Goal: Information Seeking & Learning: Learn about a topic

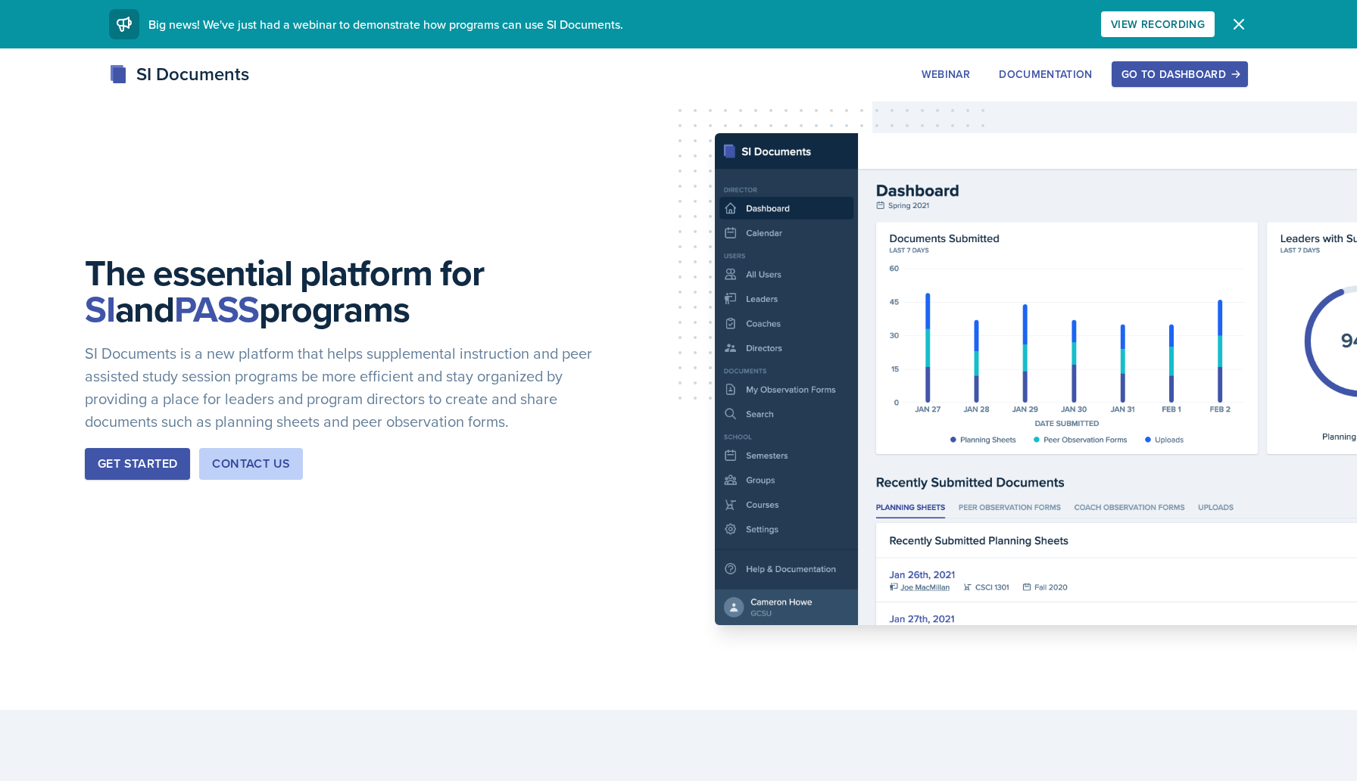
click at [1143, 79] on div "Go to Dashboard" at bounding box center [1179, 74] width 117 height 12
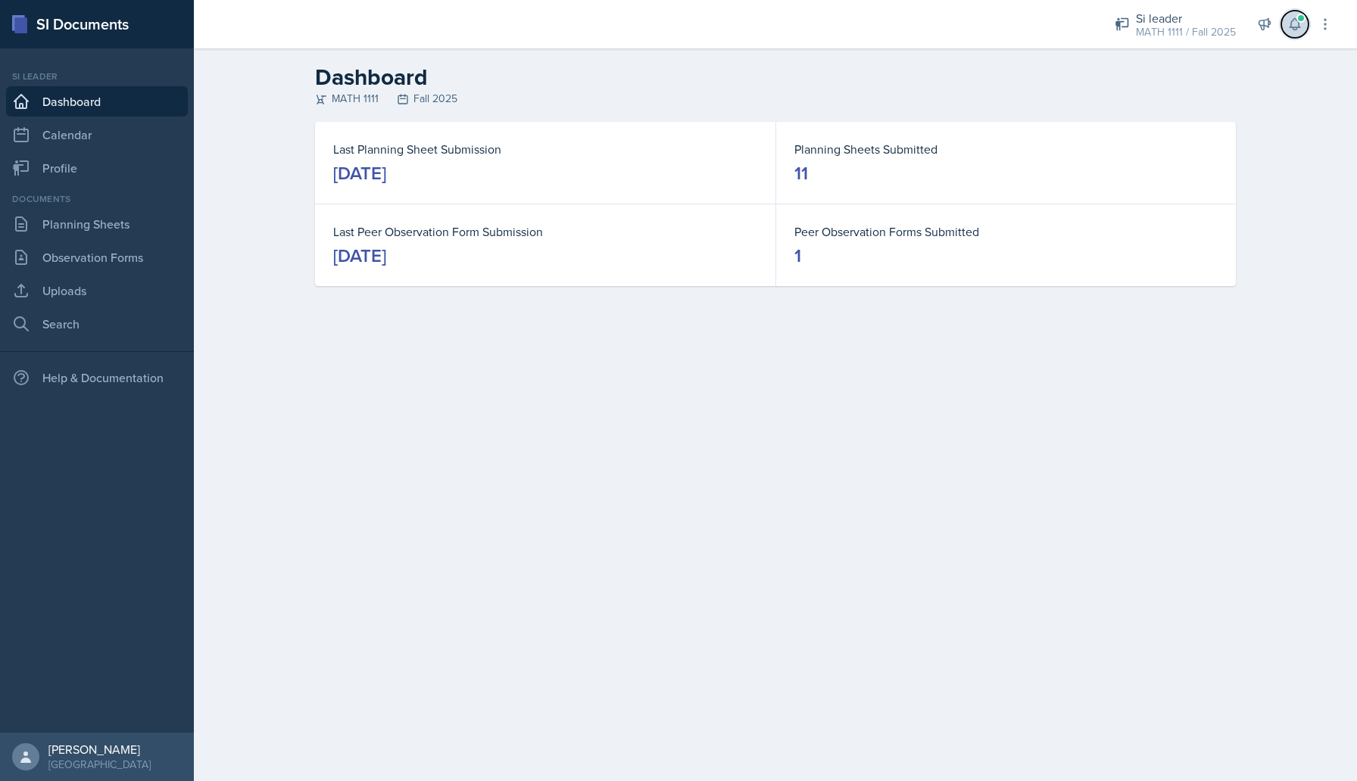
click at [1293, 17] on icon at bounding box center [1294, 24] width 15 height 15
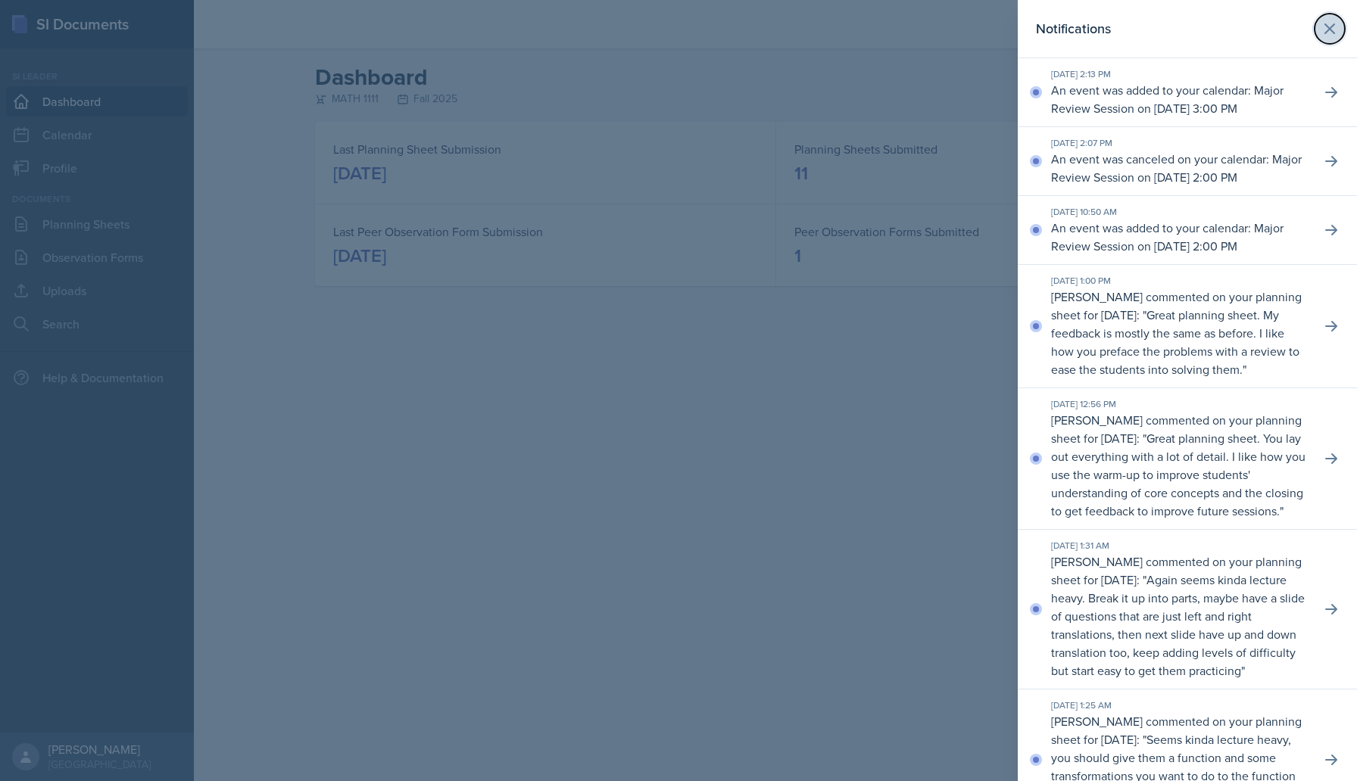
click at [1330, 35] on icon at bounding box center [1330, 29] width 18 height 18
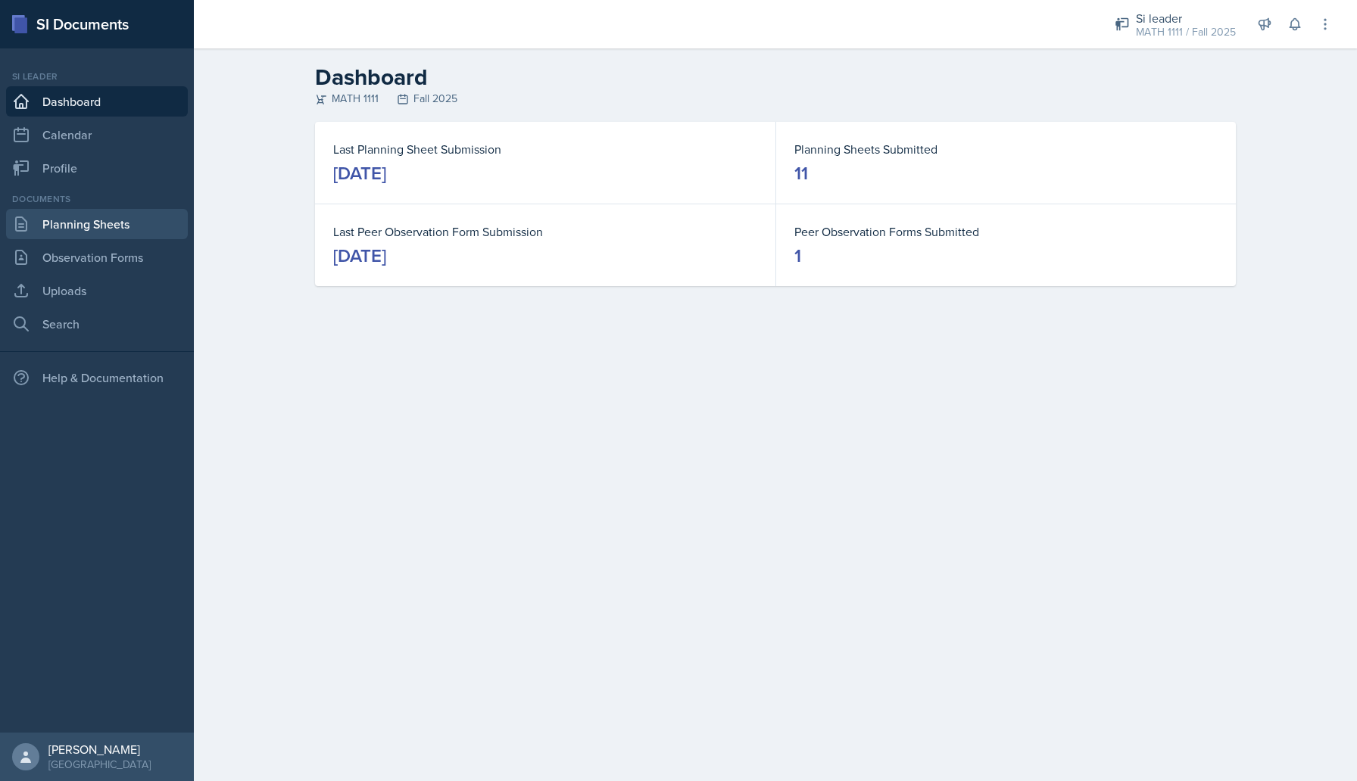
click at [119, 222] on link "Planning Sheets" at bounding box center [97, 224] width 182 height 30
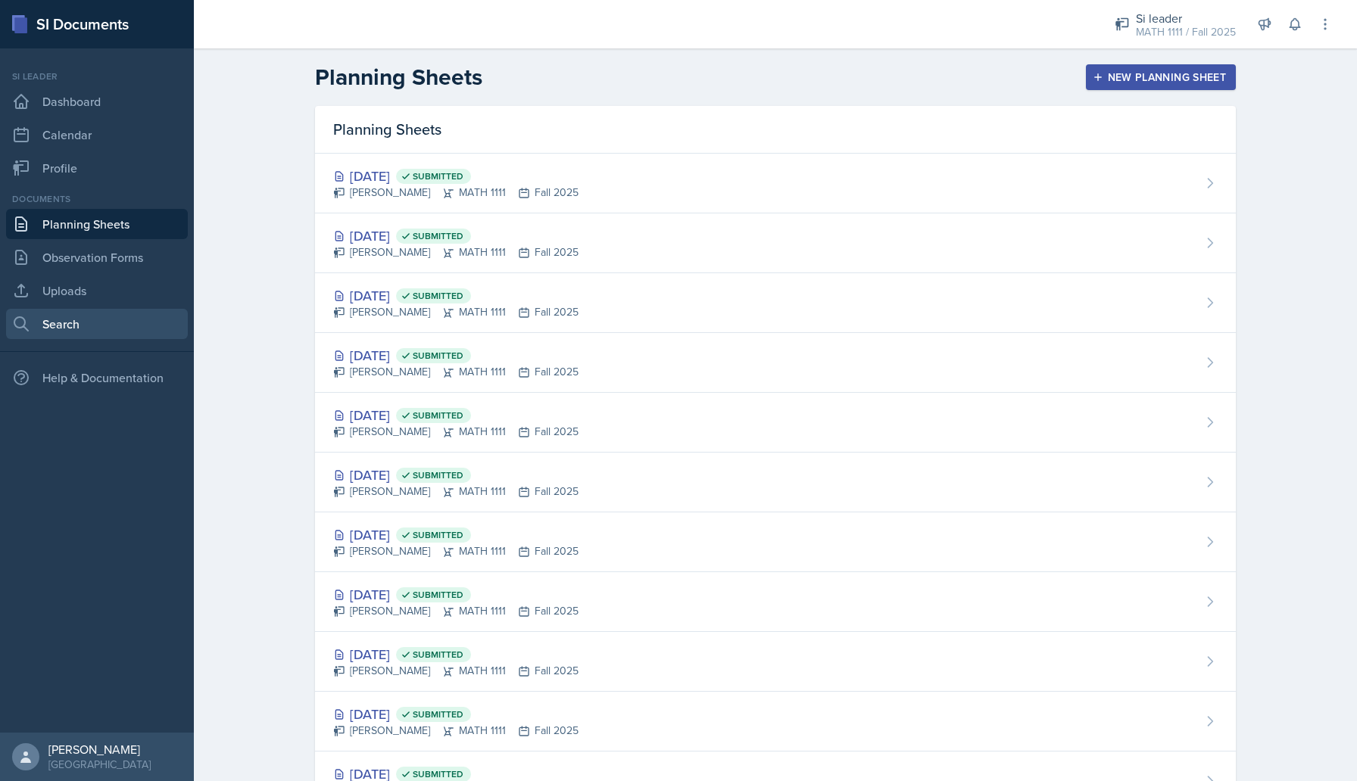
click at [93, 317] on link "Search" at bounding box center [97, 324] width 182 height 30
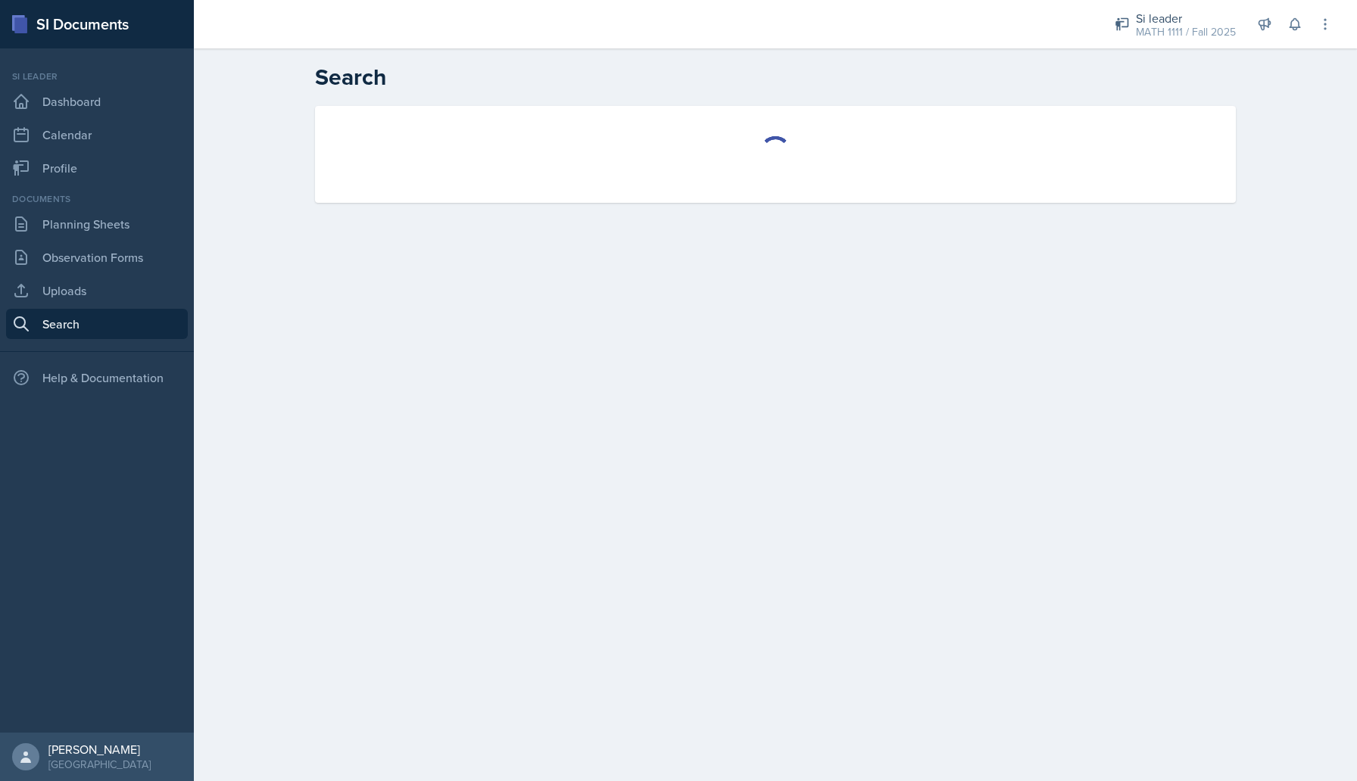
select select "all"
select select "1"
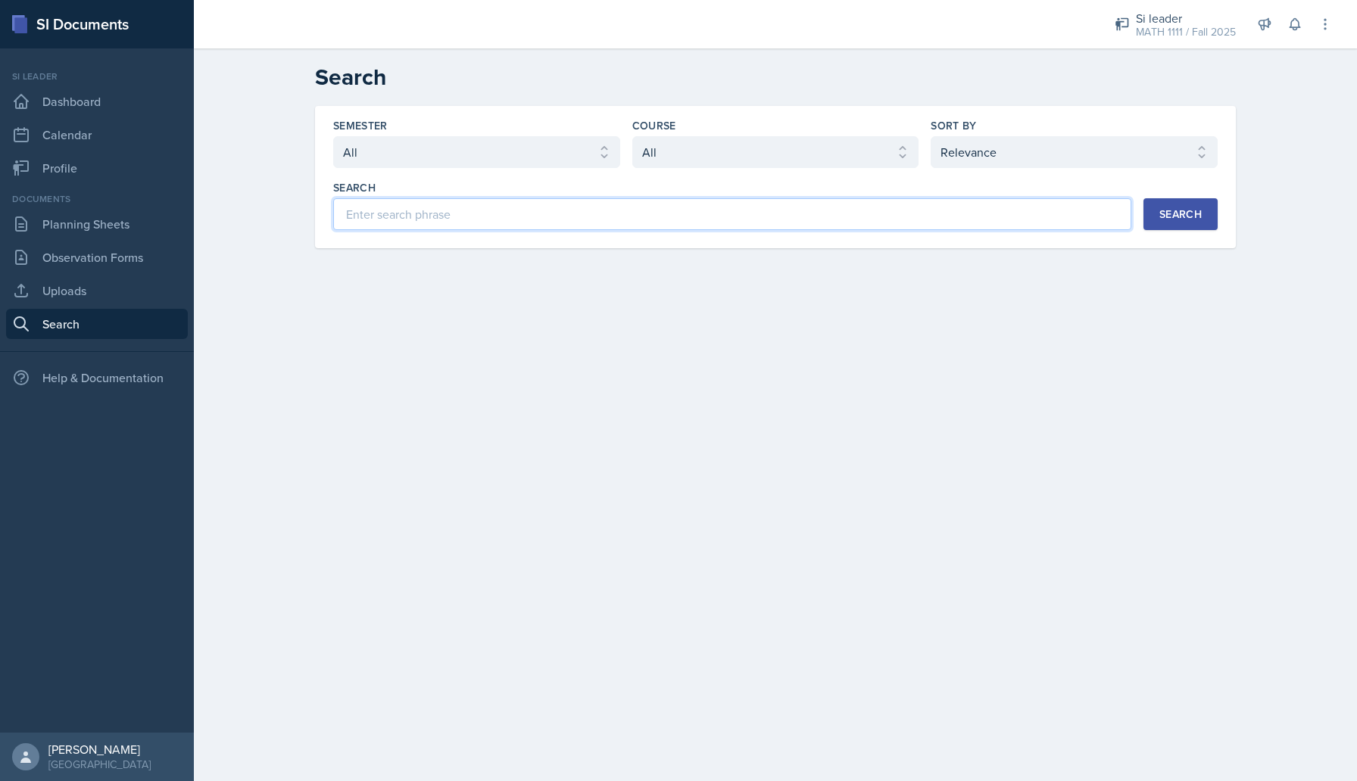
click at [402, 214] on input at bounding box center [732, 214] width 798 height 32
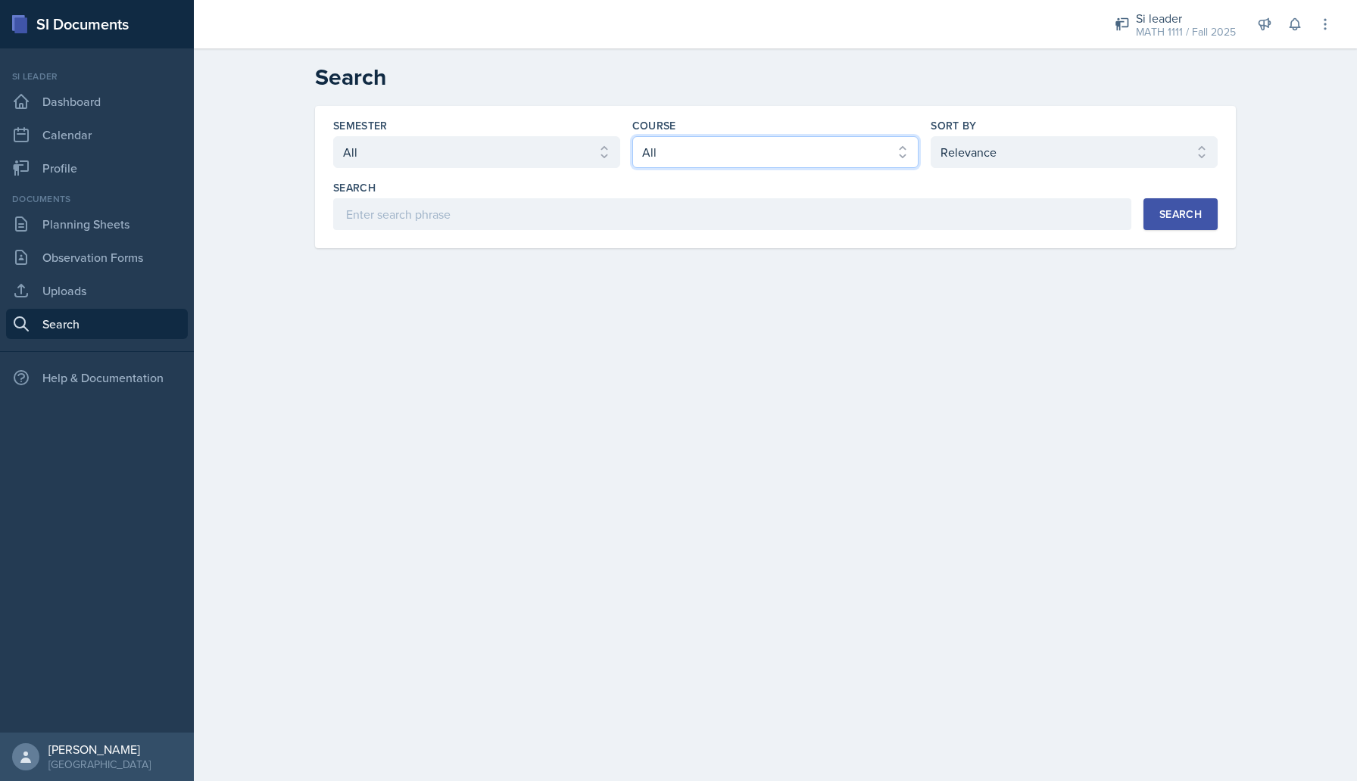
click at [674, 158] on select "Select course All ACCT 2101 ACCT 2102 ACCT 4050 ANTH 1102 ANTH 3301 ARCH 1000 A…" at bounding box center [775, 152] width 287 height 32
select select "5bfde3fe-6375-4519-a868-95dd30d0bb1b"
click at [632, 136] on select "Select course All ACCT 2101 ACCT 2102 ACCT 4050 ANTH 1102 ANTH 3301 ARCH 1000 A…" at bounding box center [775, 152] width 287 height 32
click at [1165, 216] on div "Search" at bounding box center [1180, 214] width 42 height 12
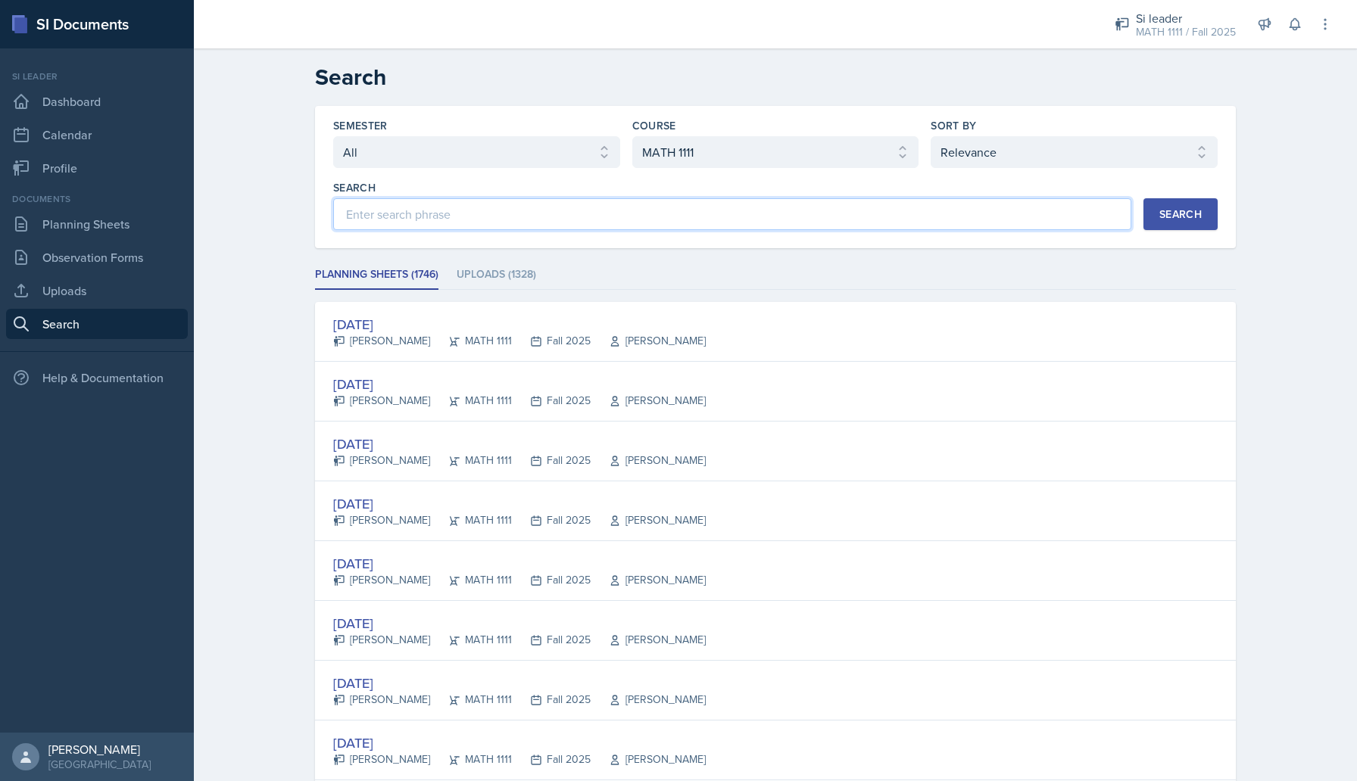
click at [579, 219] on input at bounding box center [732, 214] width 798 height 32
type input "Major Review"
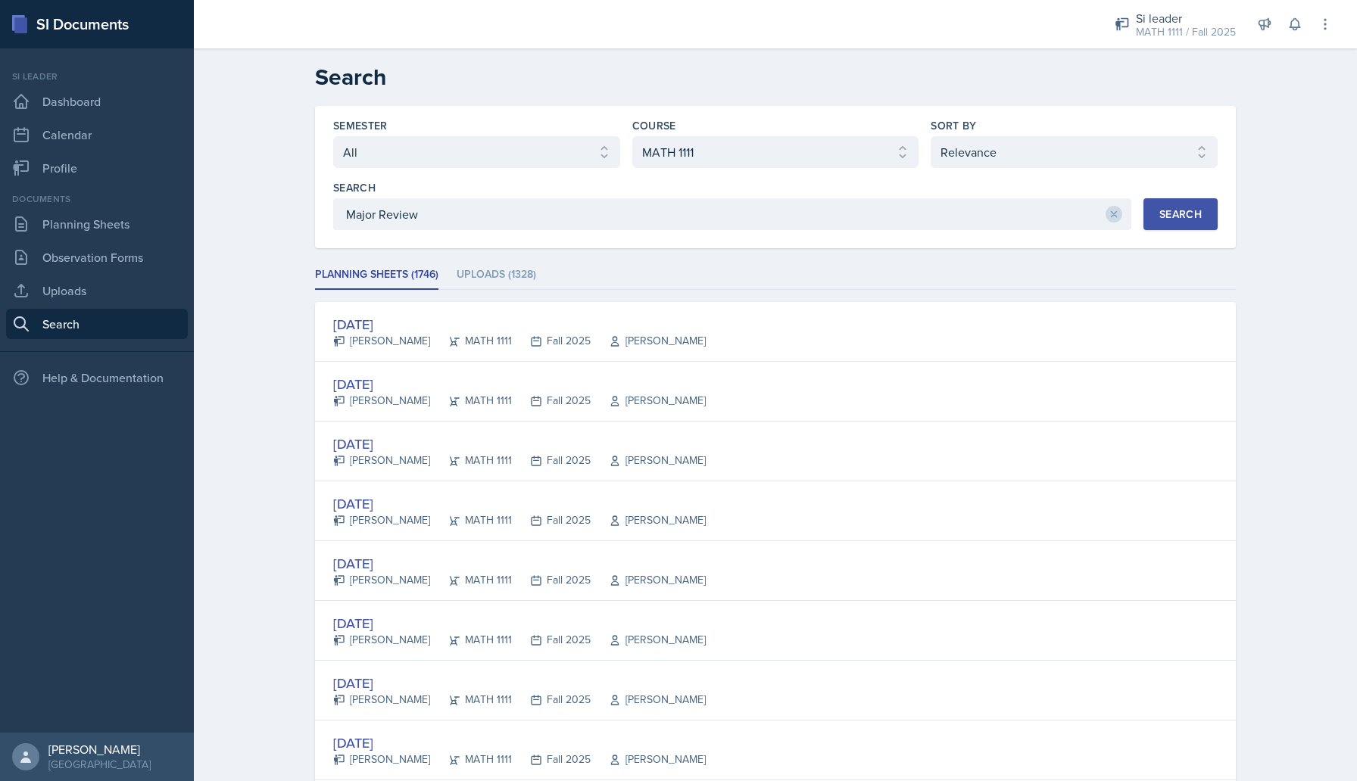
click at [1162, 213] on div "Search" at bounding box center [1180, 214] width 42 height 12
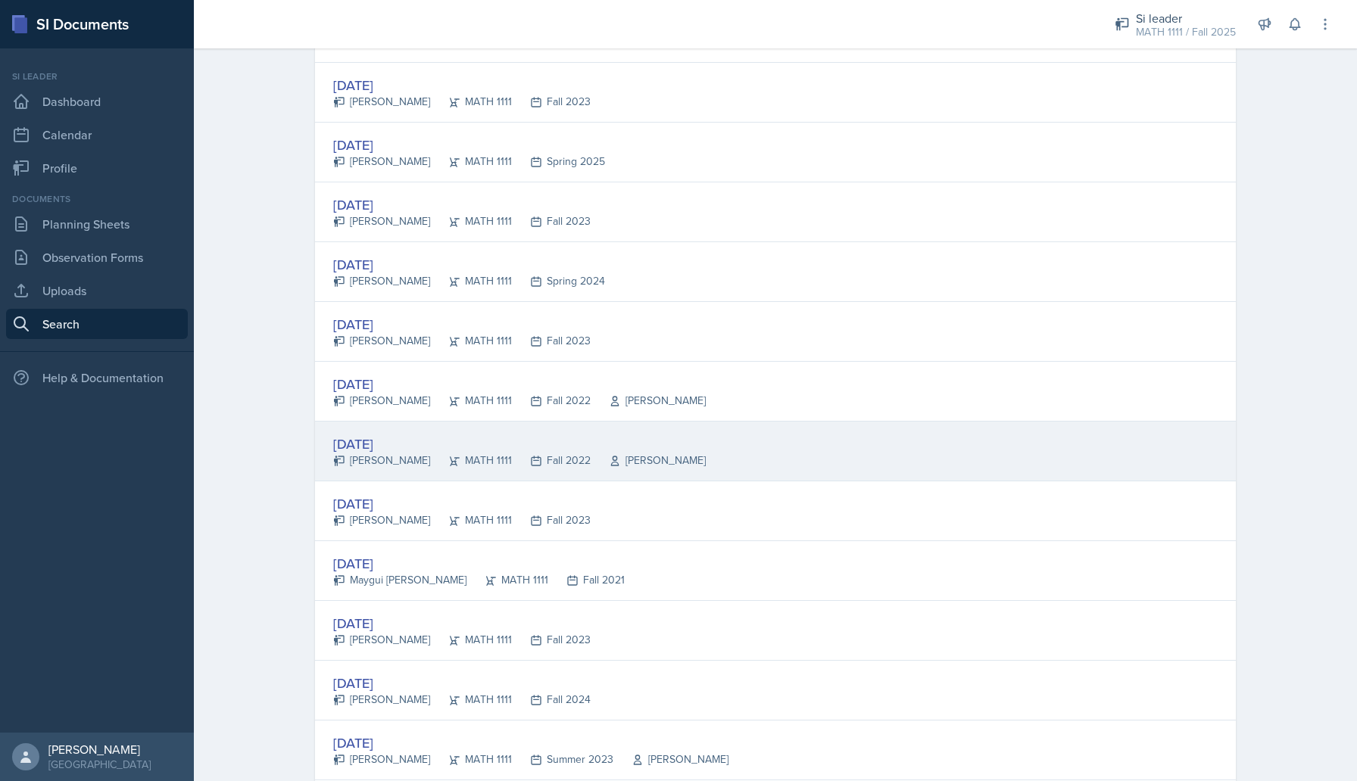
scroll to position [349, 0]
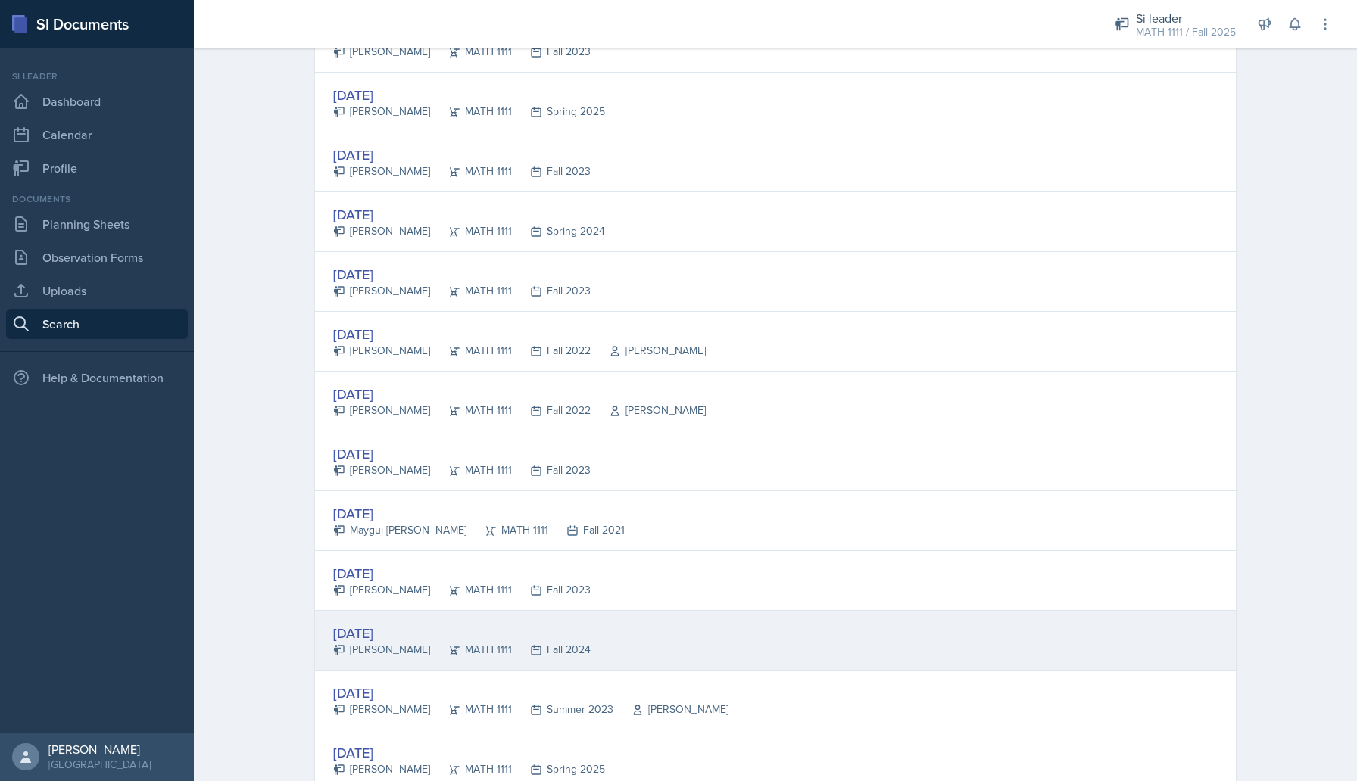
click at [387, 630] on div "[DATE]" at bounding box center [461, 633] width 257 height 20
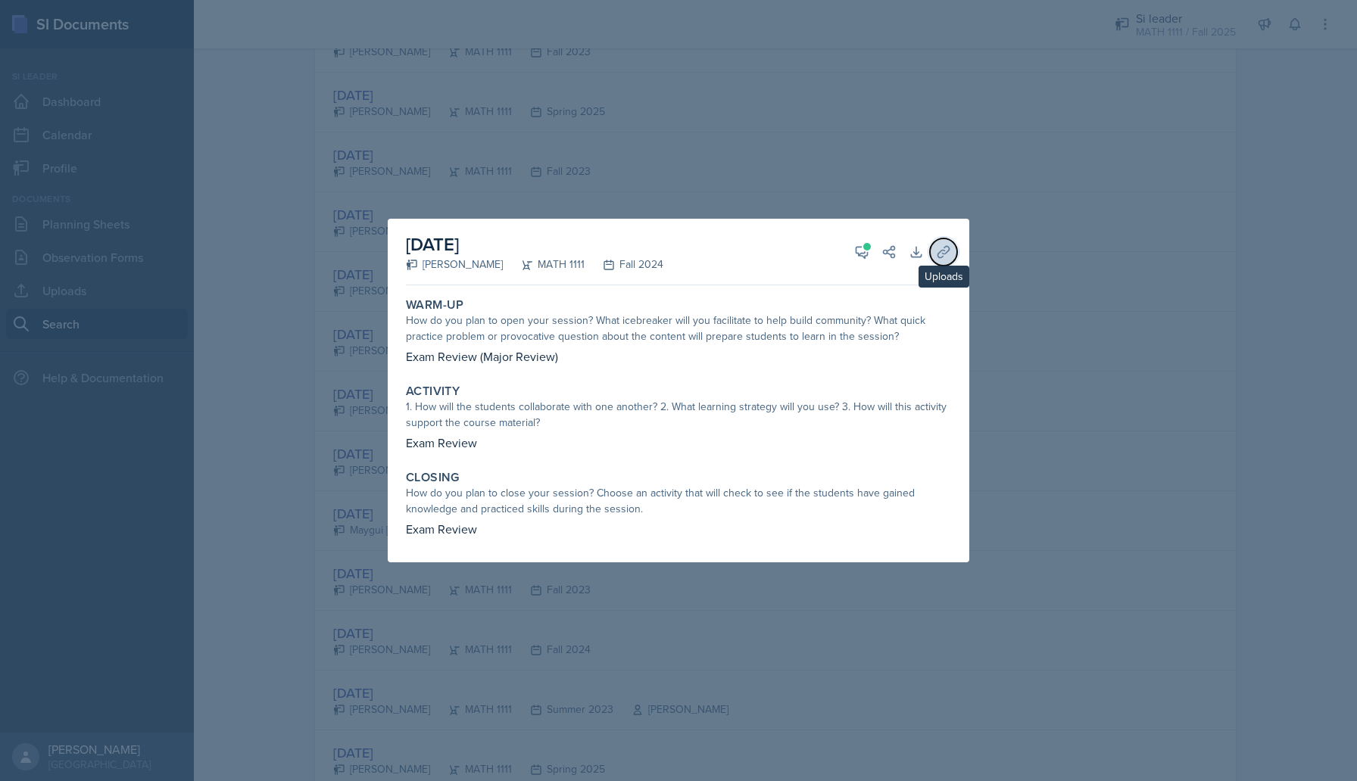
click at [942, 246] on icon at bounding box center [943, 252] width 15 height 15
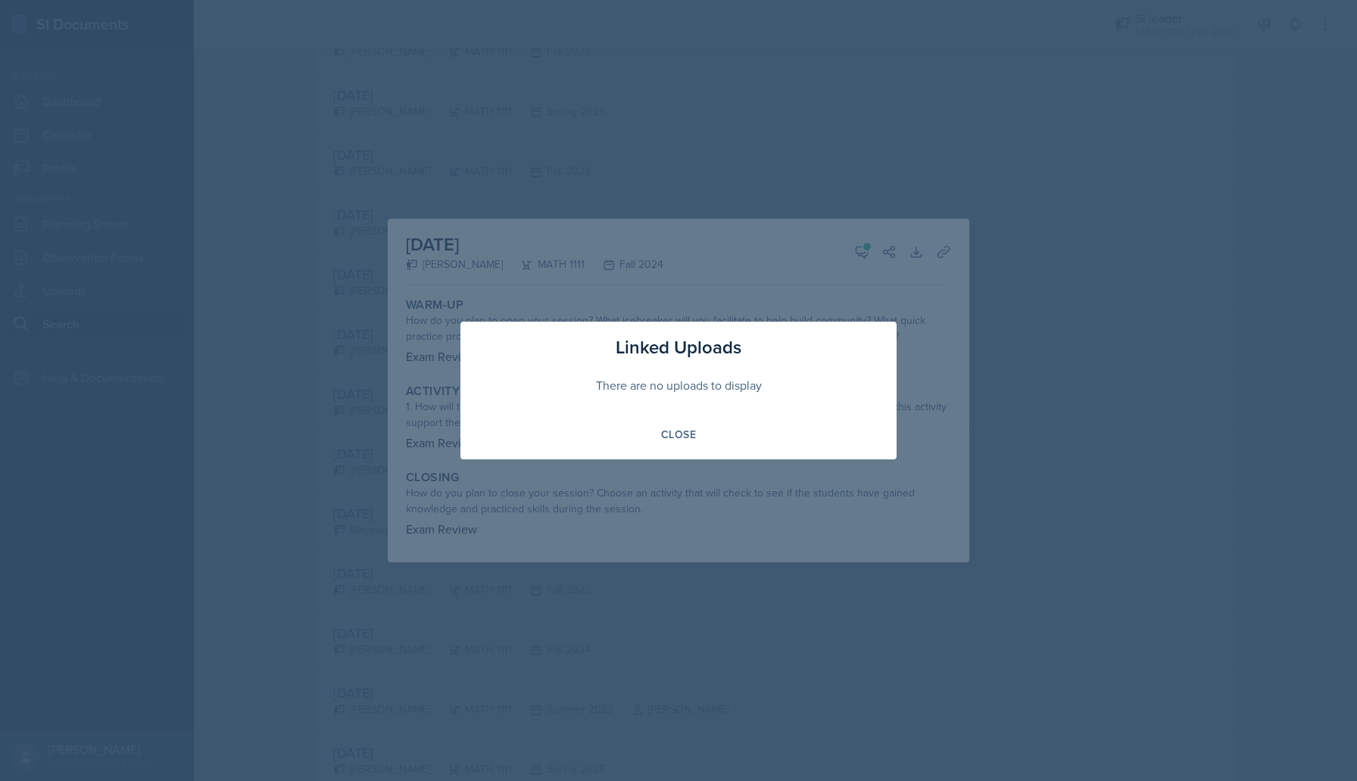
click at [940, 247] on div at bounding box center [678, 390] width 1357 height 781
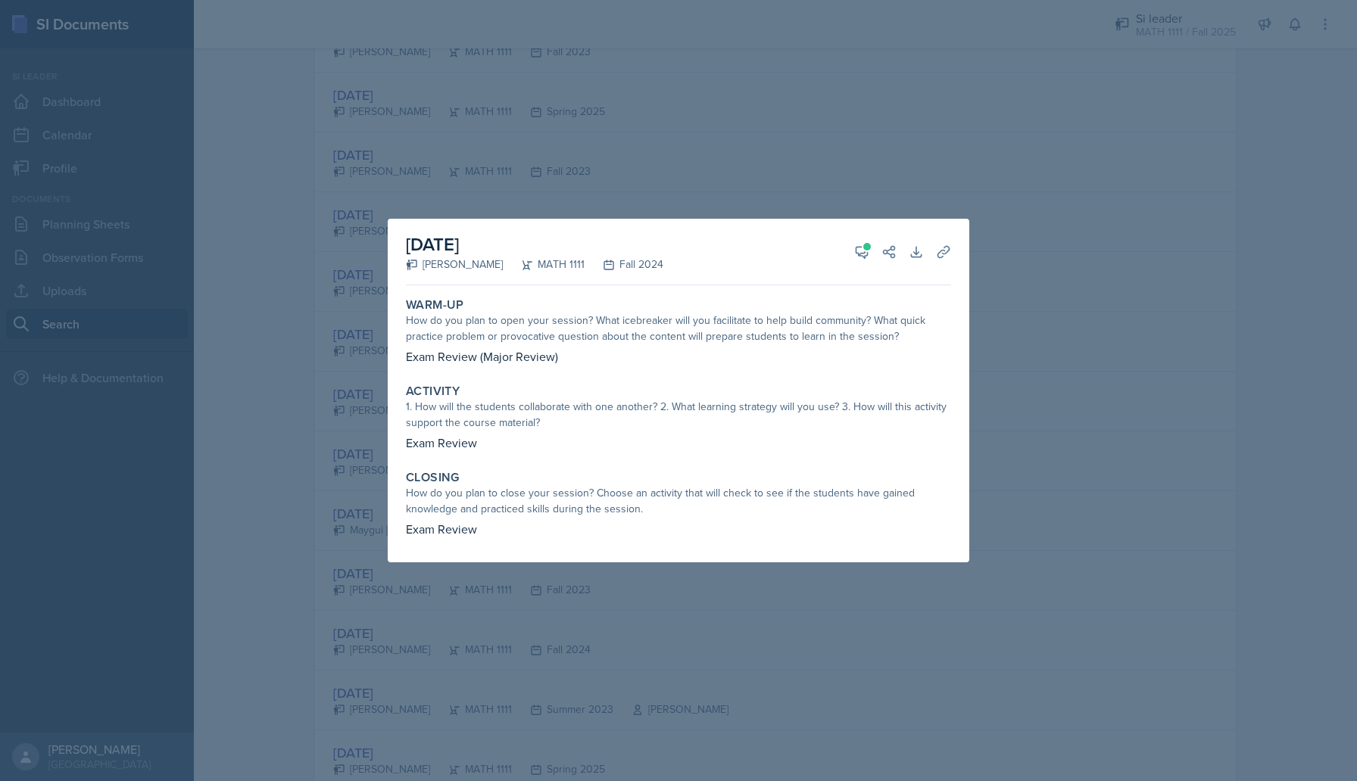
click at [1030, 387] on div at bounding box center [678, 390] width 1357 height 781
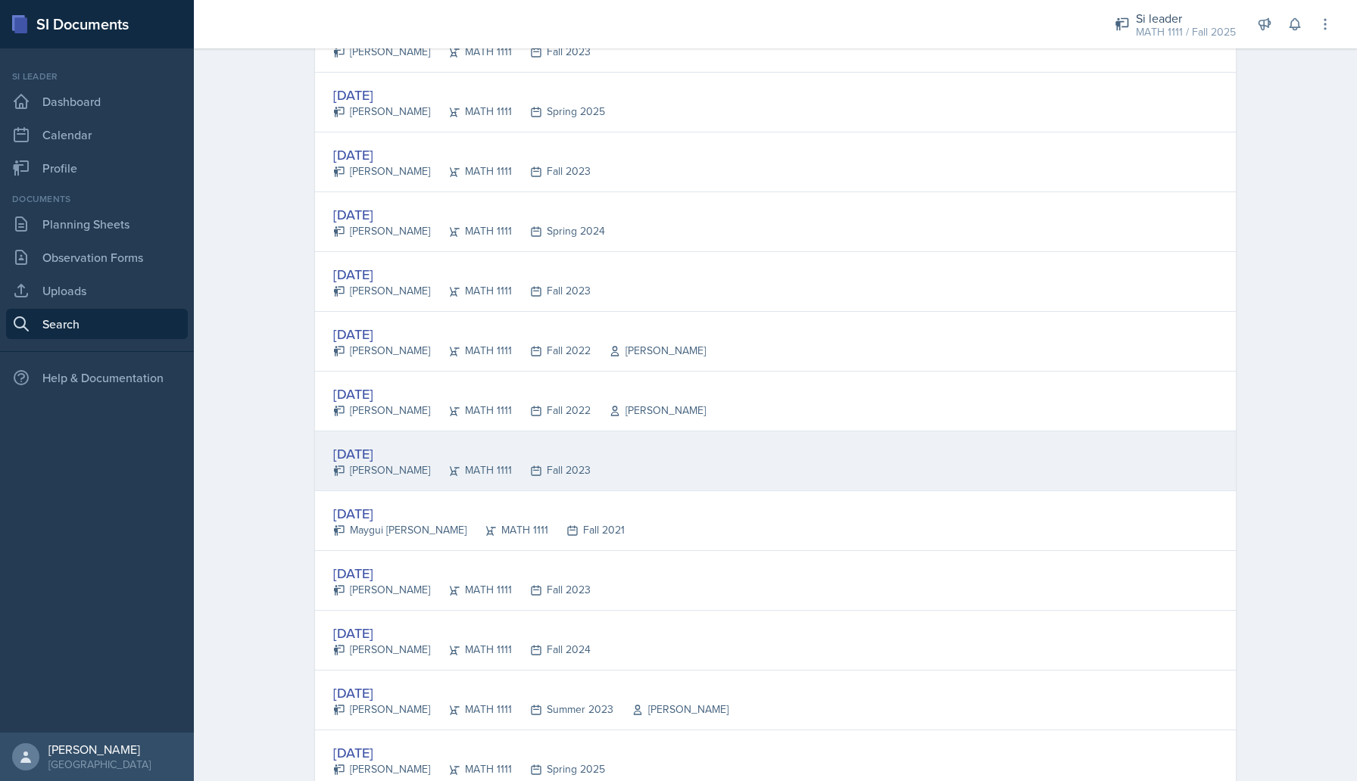
click at [409, 453] on div "[DATE]" at bounding box center [461, 454] width 257 height 20
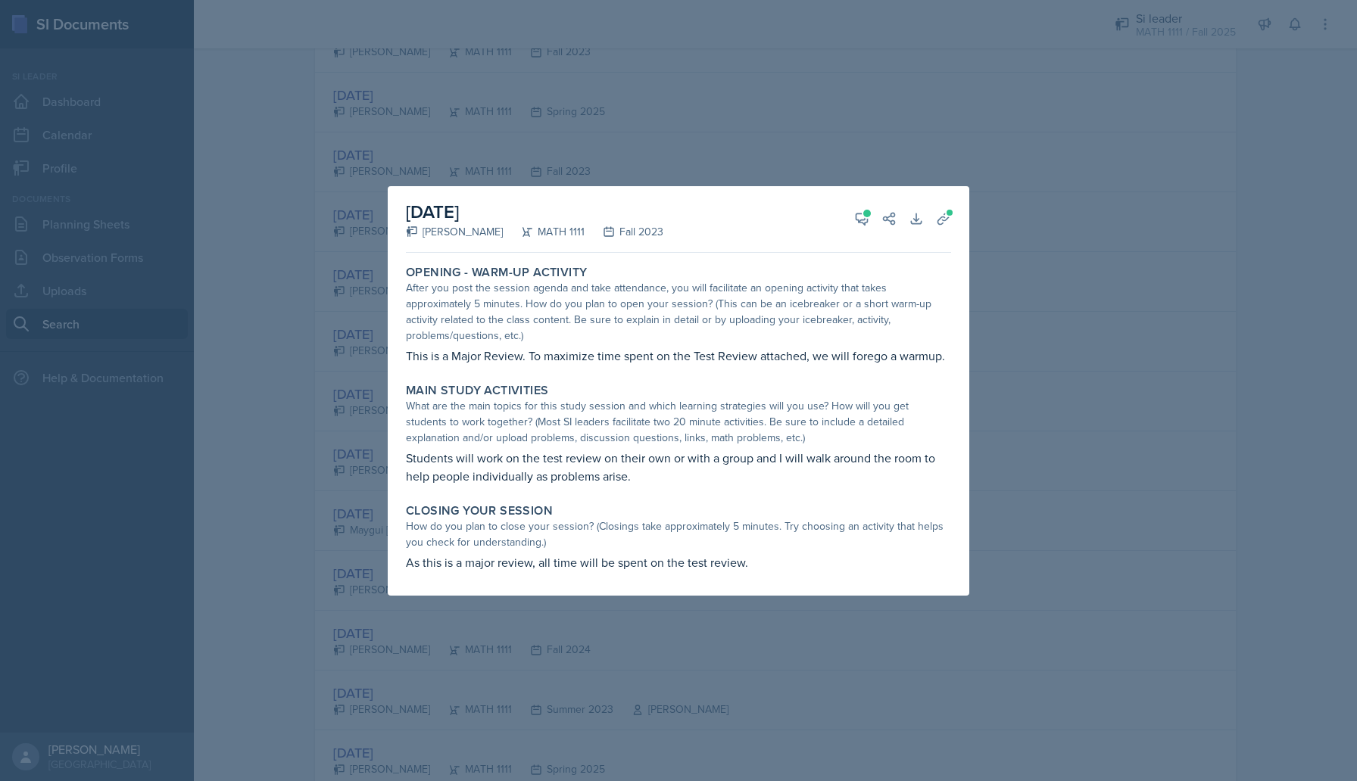
click at [1045, 293] on div at bounding box center [678, 390] width 1357 height 781
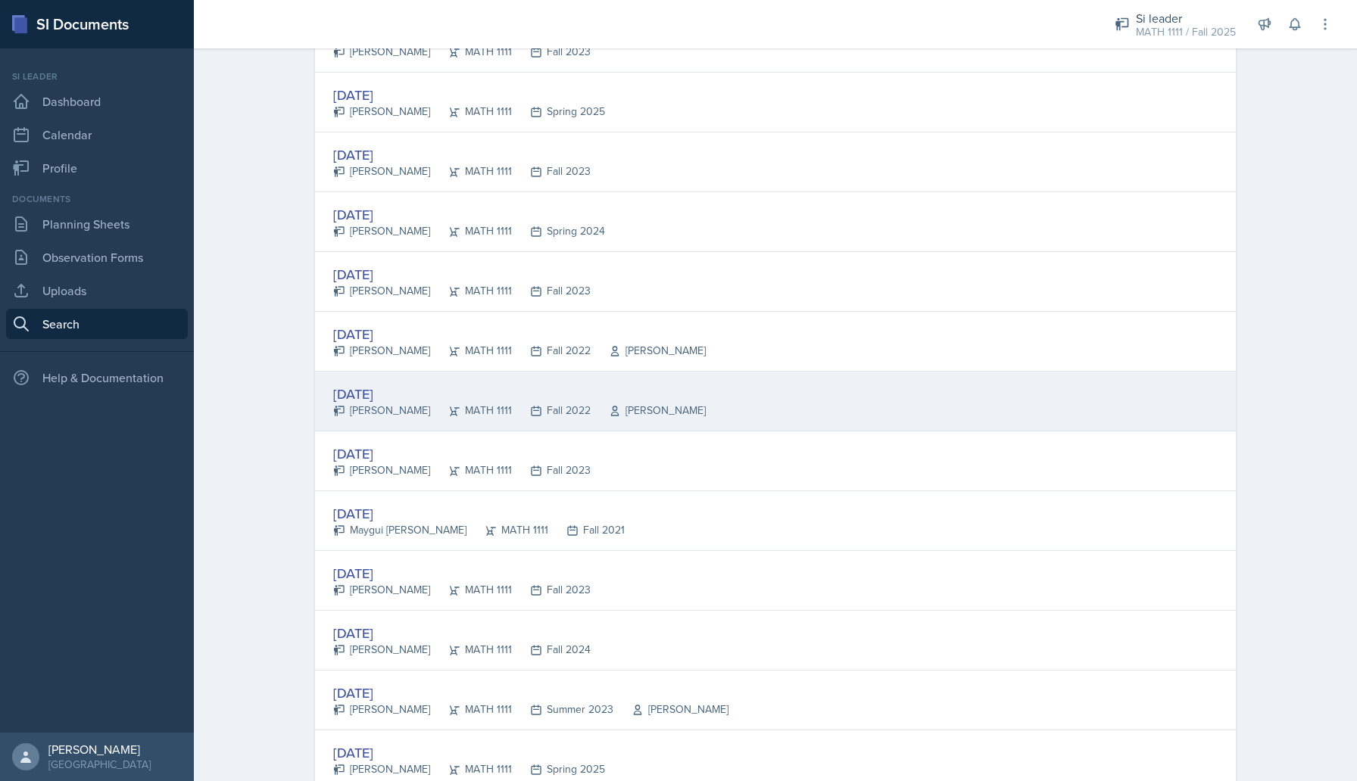
click at [407, 393] on div "[DATE]" at bounding box center [519, 394] width 373 height 20
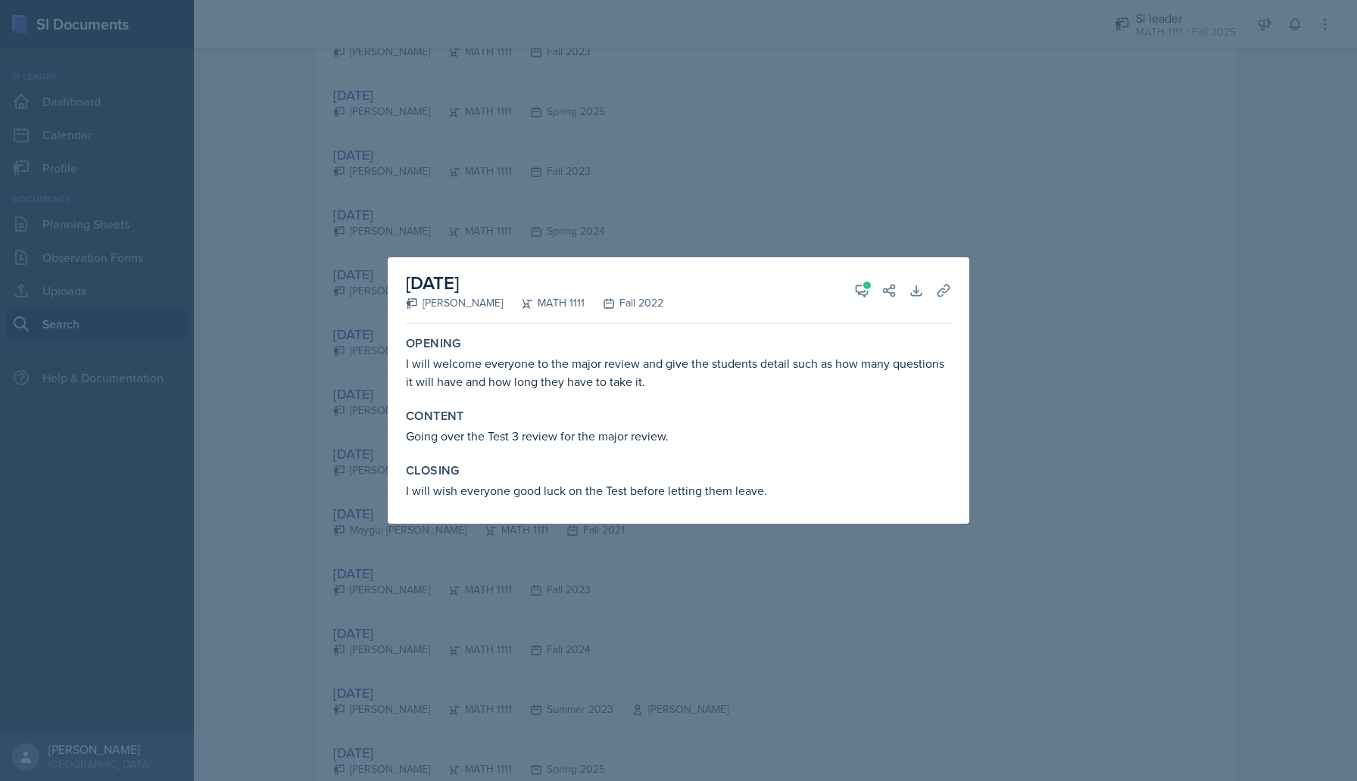
click at [1032, 285] on div at bounding box center [678, 390] width 1357 height 781
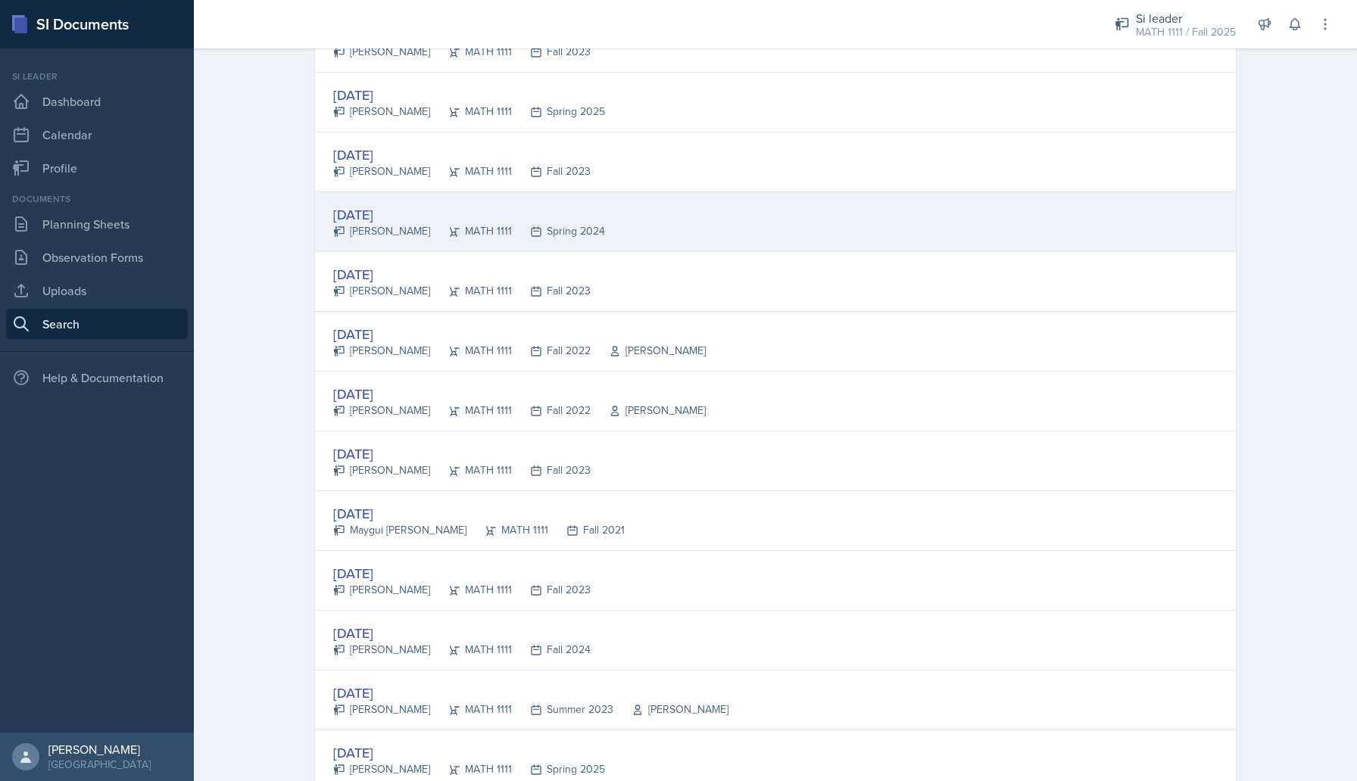
scroll to position [0, 0]
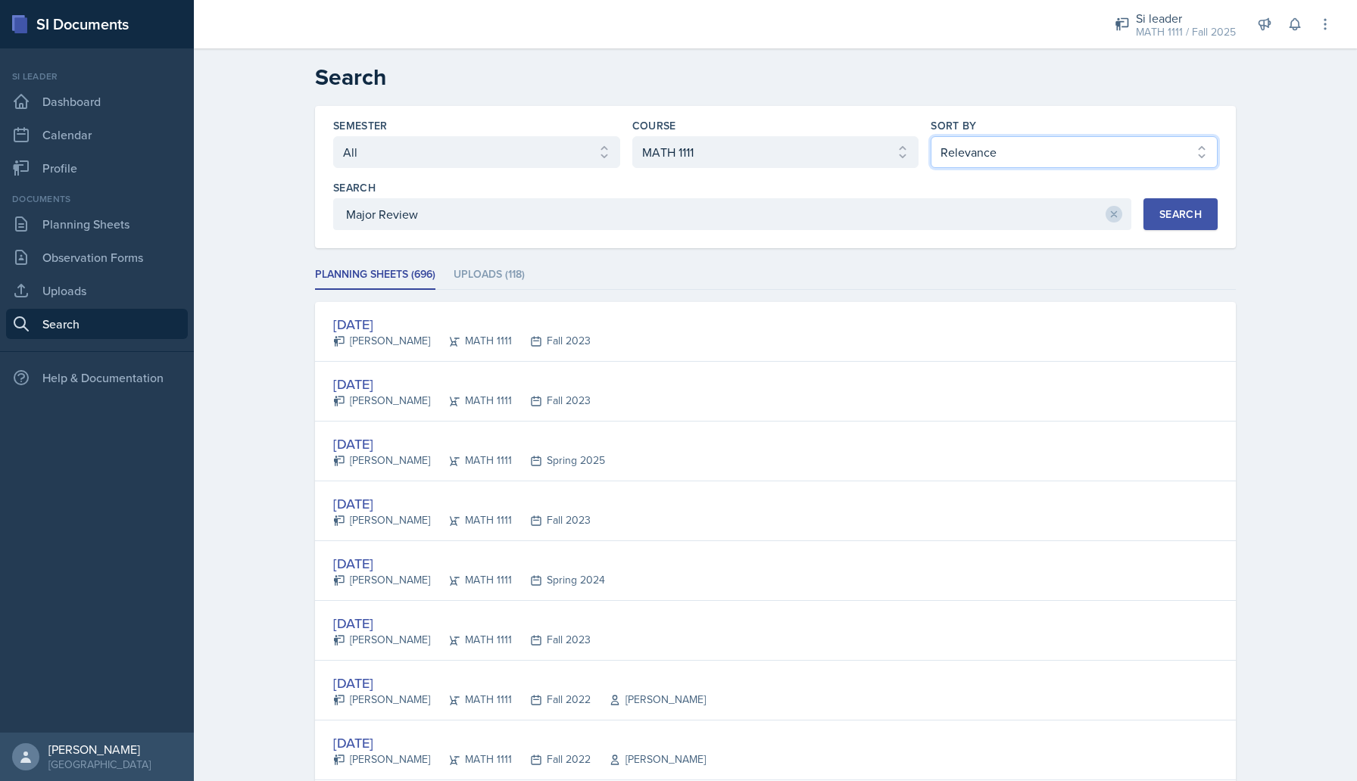
click at [978, 164] on select "Select sort by Relevance Document Date (Asc) Document Date (Desc)" at bounding box center [1074, 152] width 287 height 32
click at [454, 279] on li "Uploads (118)" at bounding box center [489, 275] width 71 height 30
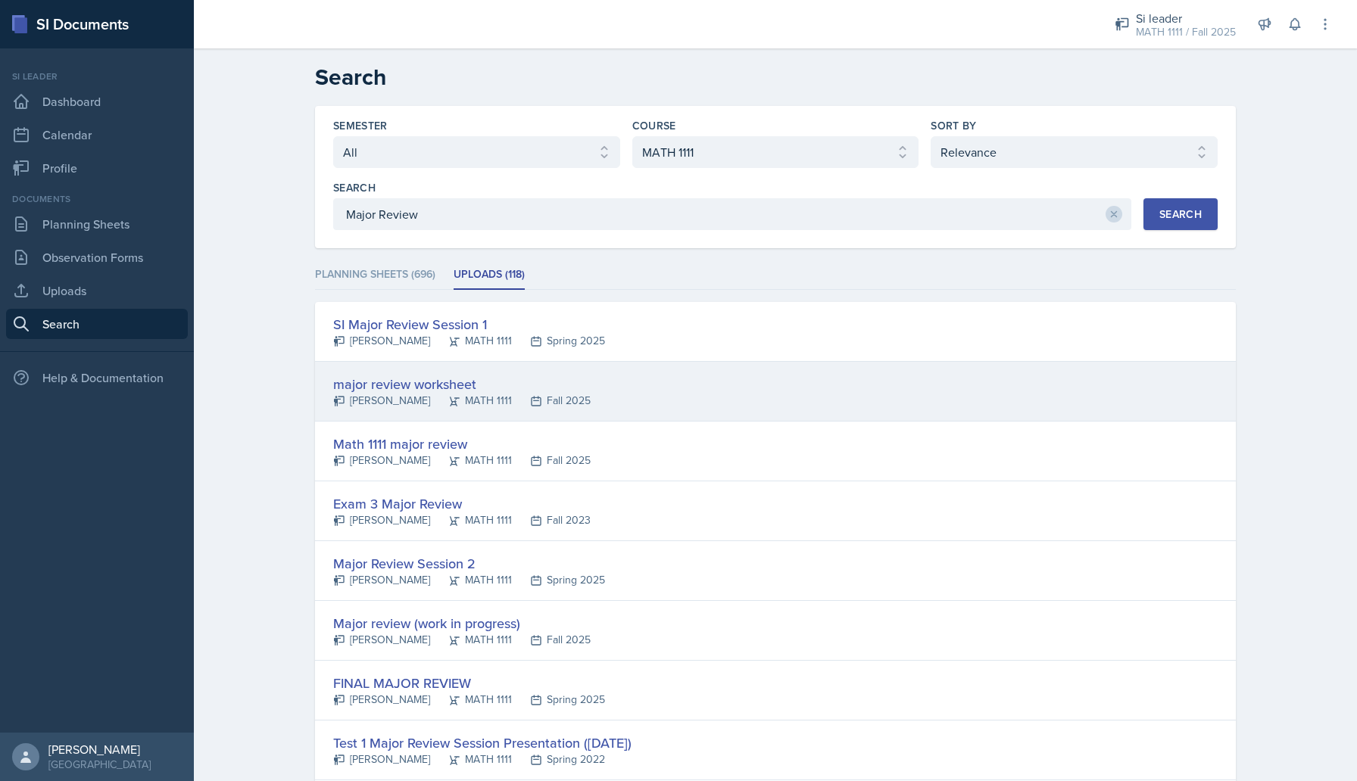
click at [453, 384] on div "major review worksheet" at bounding box center [461, 384] width 257 height 20
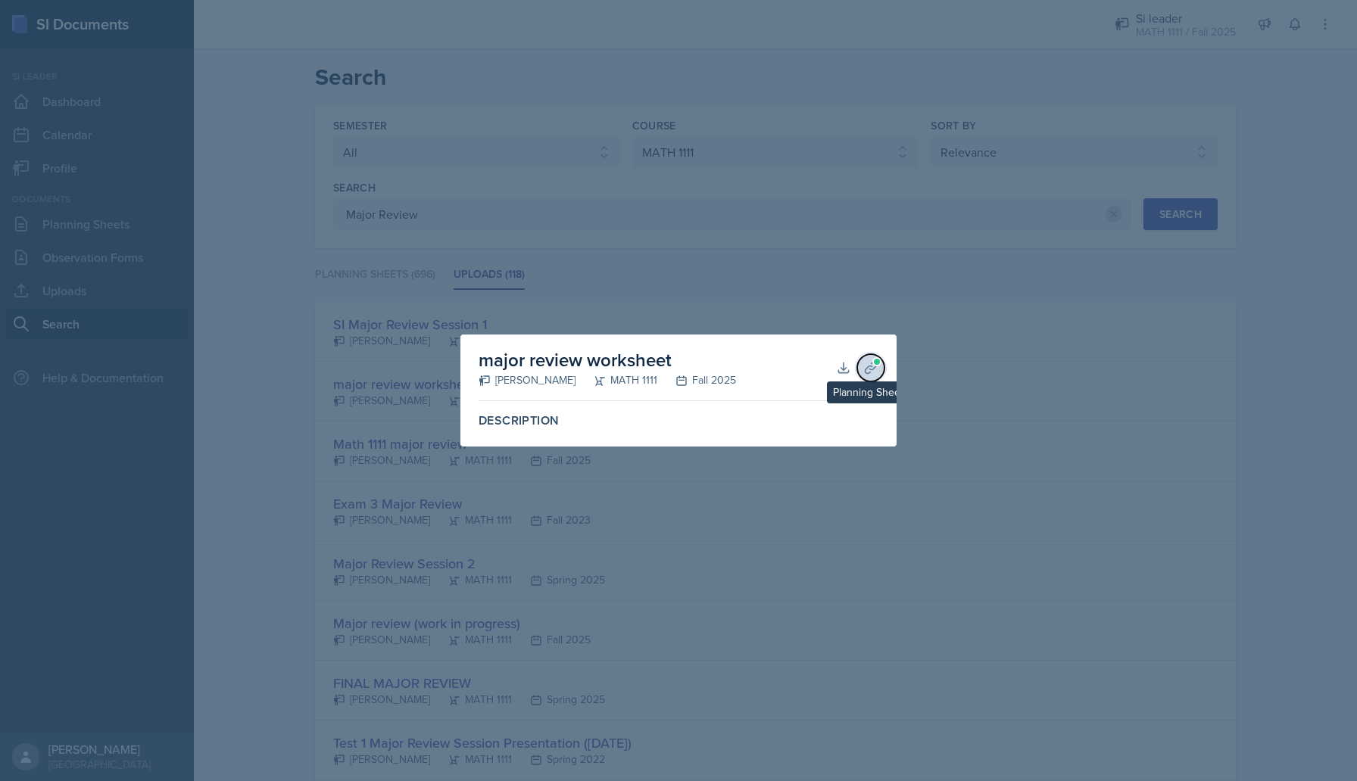
click at [869, 363] on icon at bounding box center [870, 367] width 15 height 15
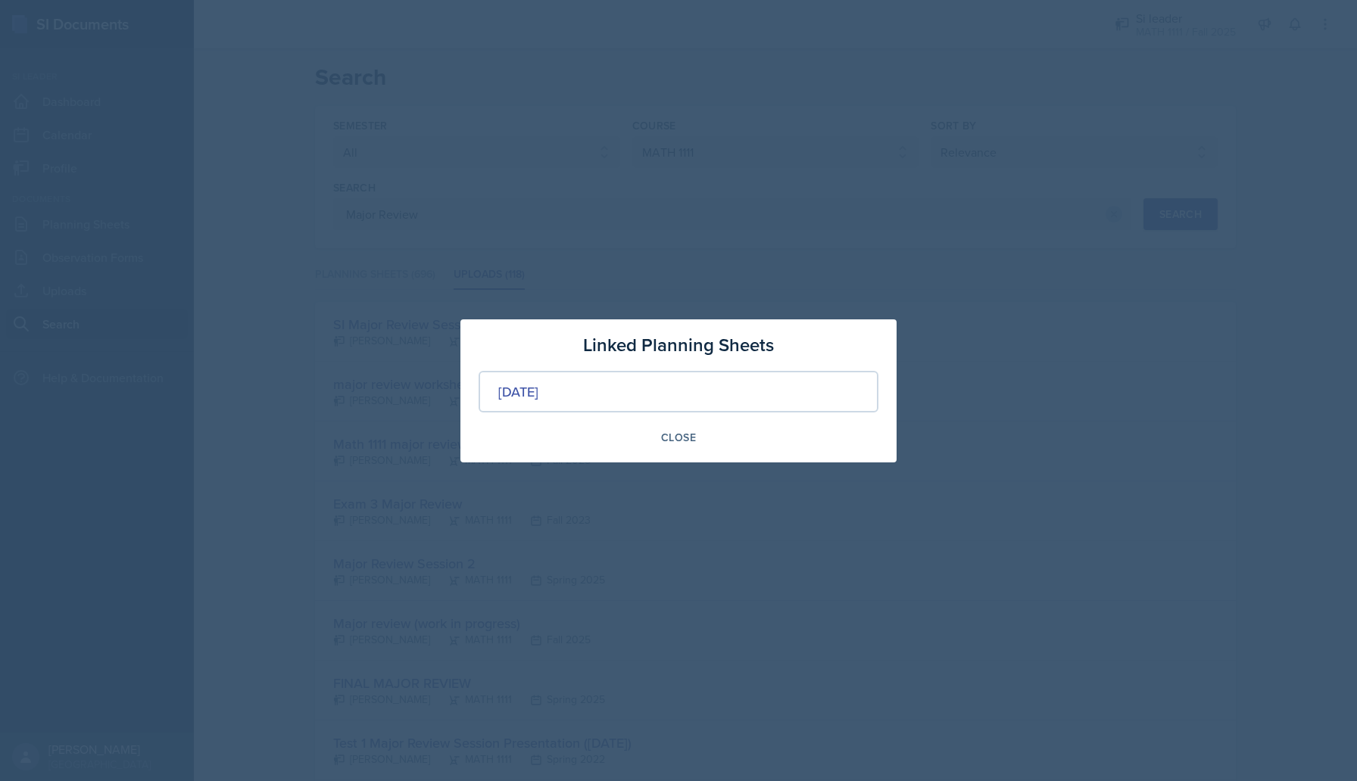
click at [762, 392] on div "[DATE]" at bounding box center [679, 392] width 400 height 42
click at [538, 382] on div "[DATE]" at bounding box center [518, 392] width 40 height 20
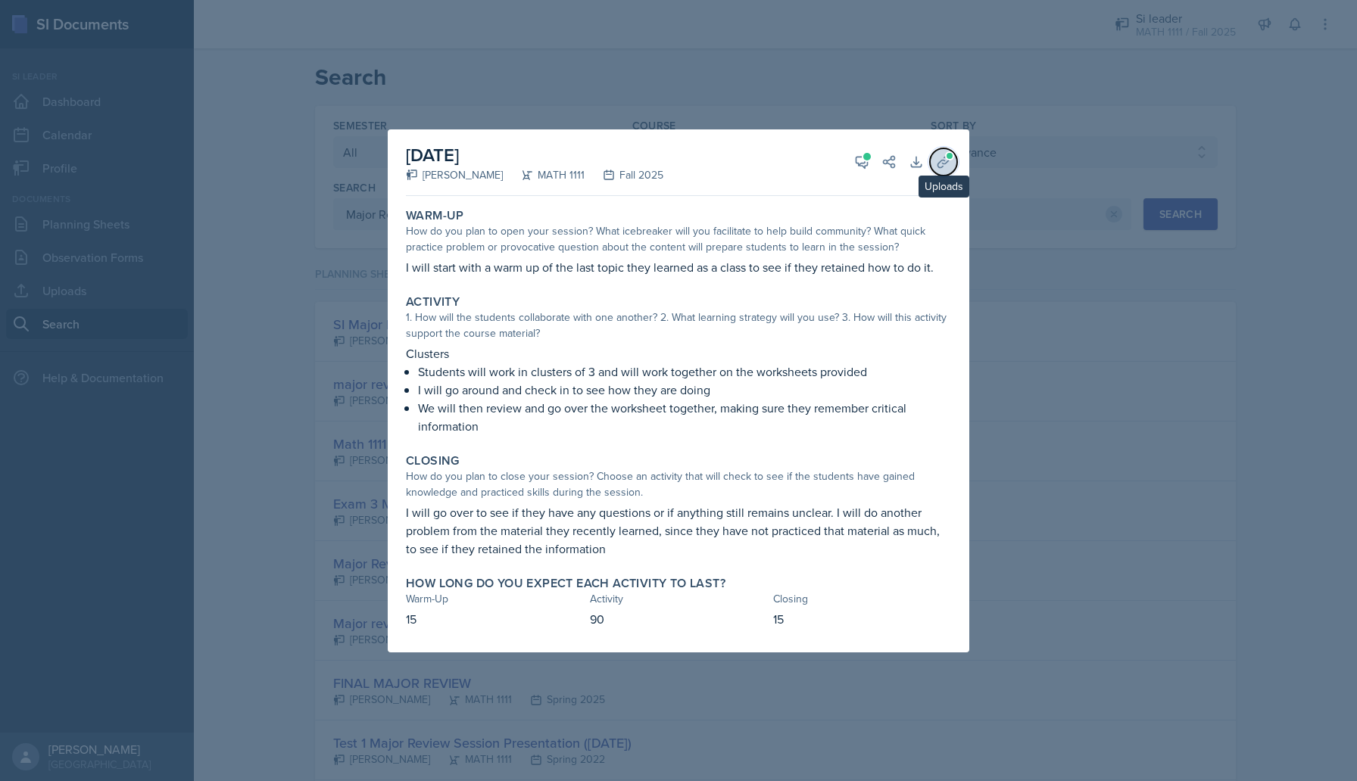
click at [942, 161] on icon at bounding box center [943, 161] width 15 height 15
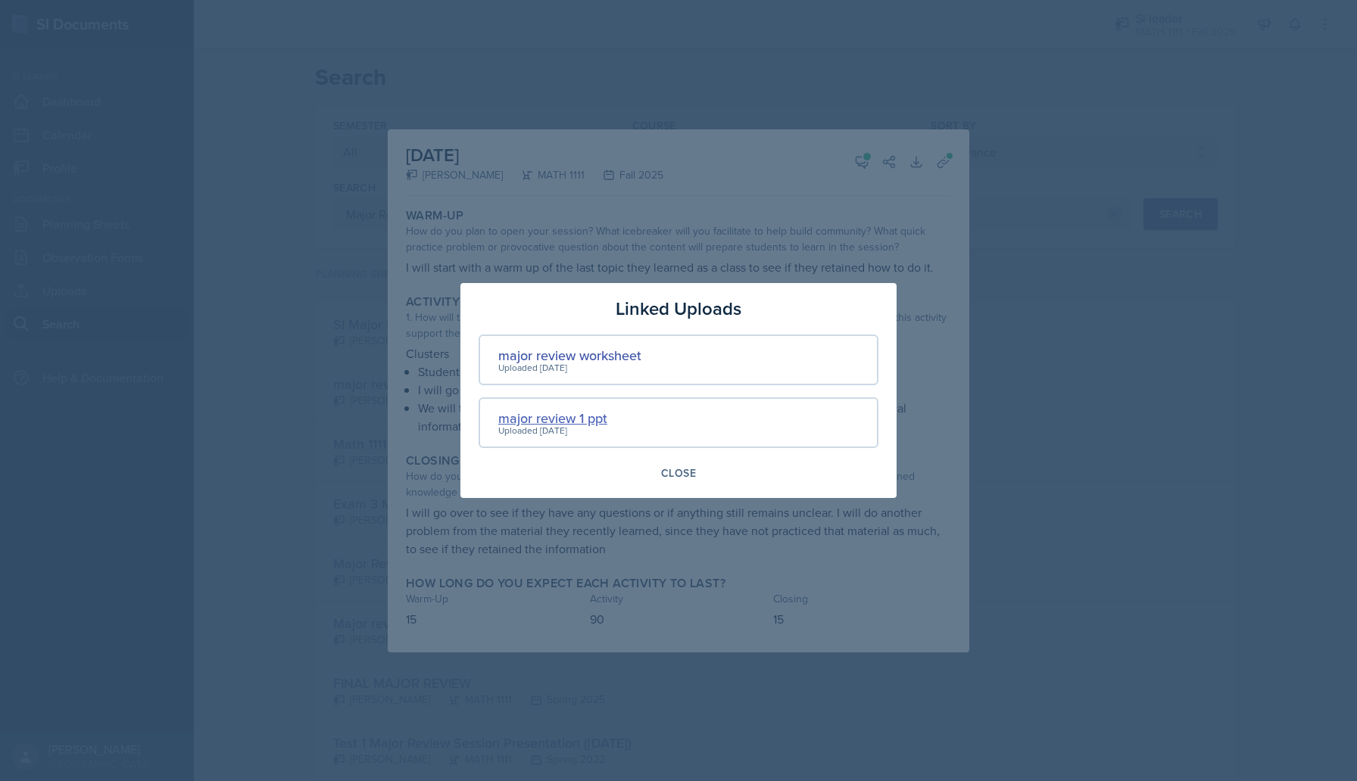
click at [569, 416] on div "major review 1 ppt" at bounding box center [552, 418] width 109 height 20
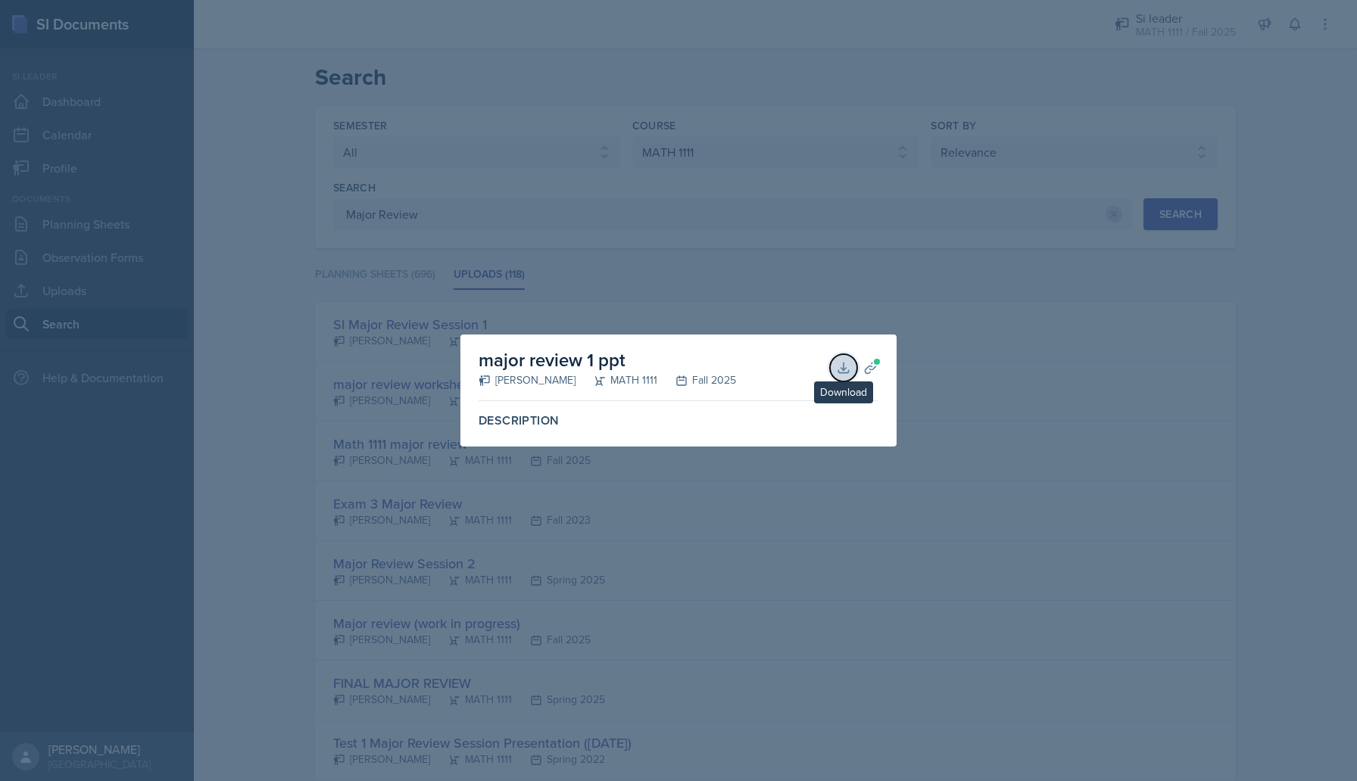
click at [840, 366] on icon at bounding box center [843, 367] width 15 height 15
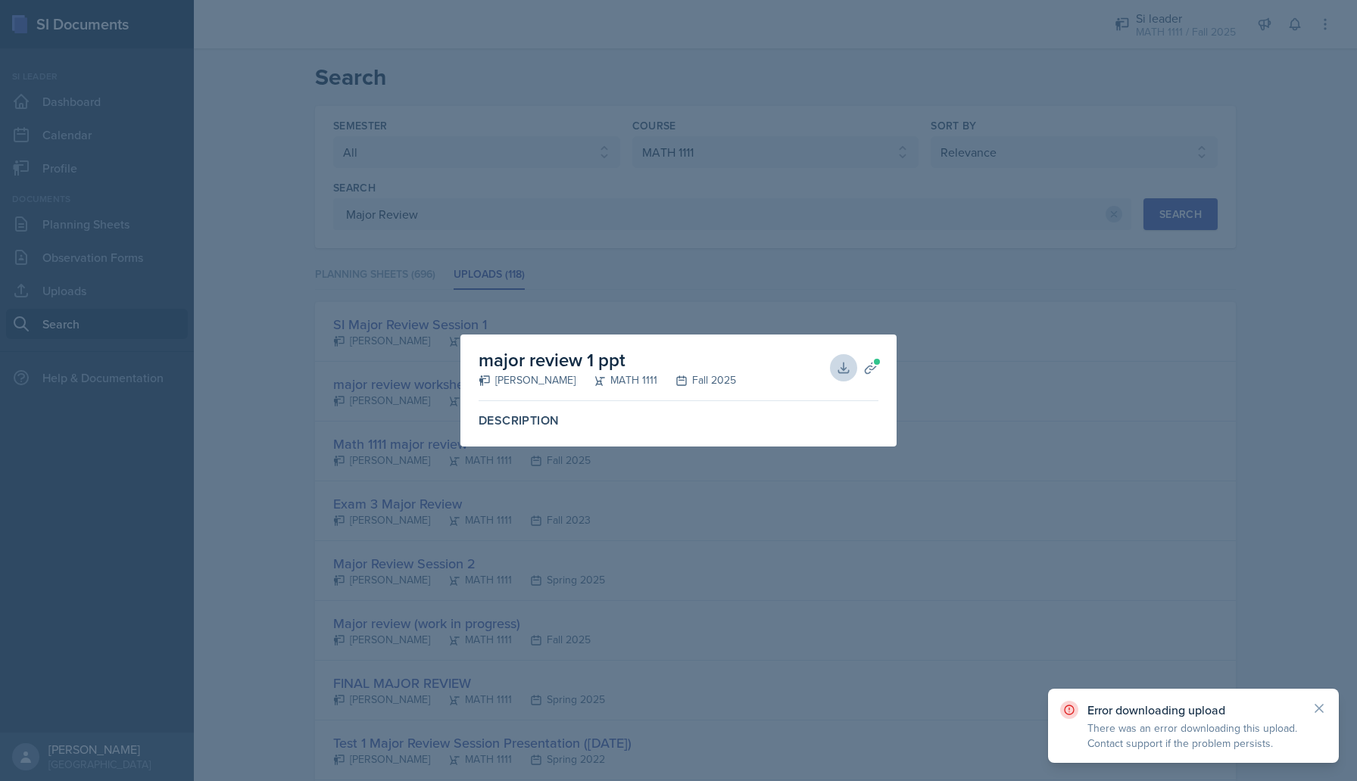
click at [1212, 669] on div at bounding box center [678, 390] width 1357 height 781
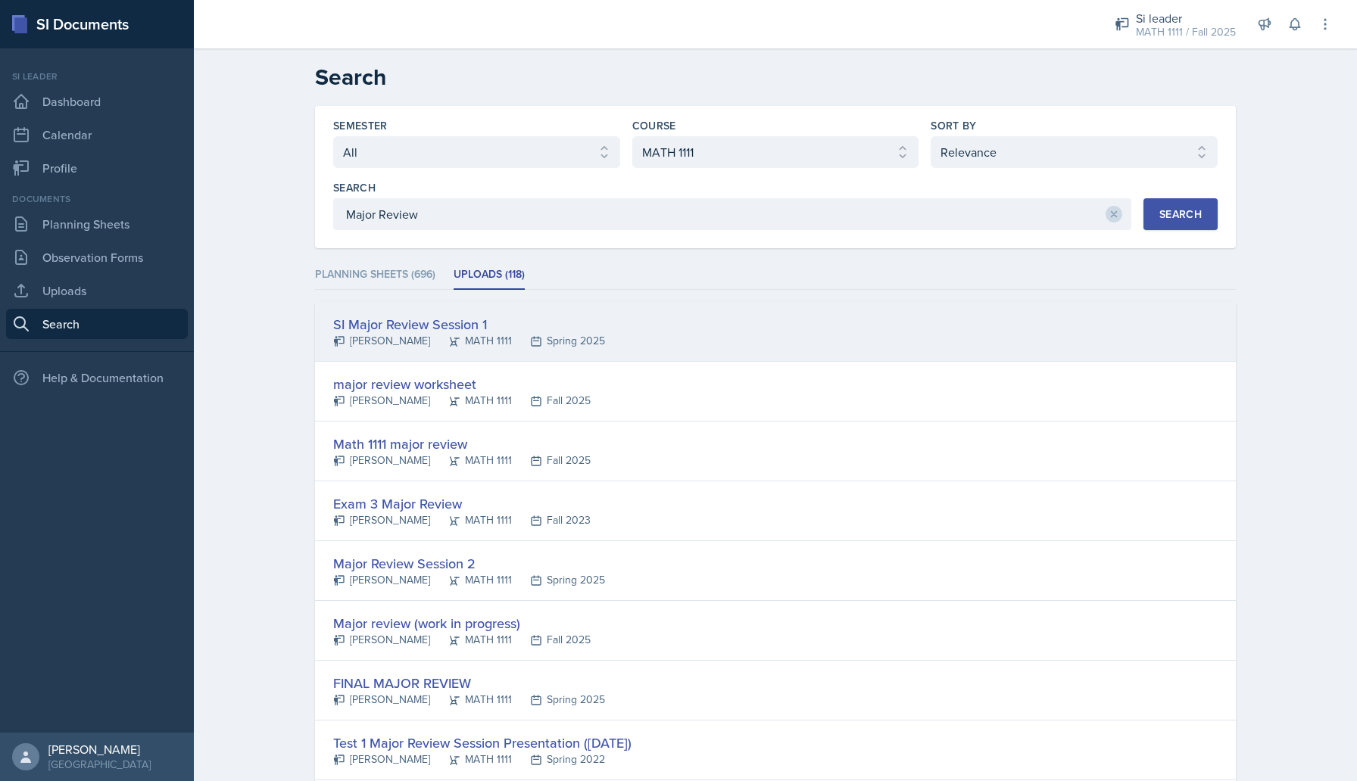
click at [673, 324] on div "SI Major Review Session 1 [PERSON_NAME] MATH 1111 Spring 2025" at bounding box center [775, 332] width 921 height 60
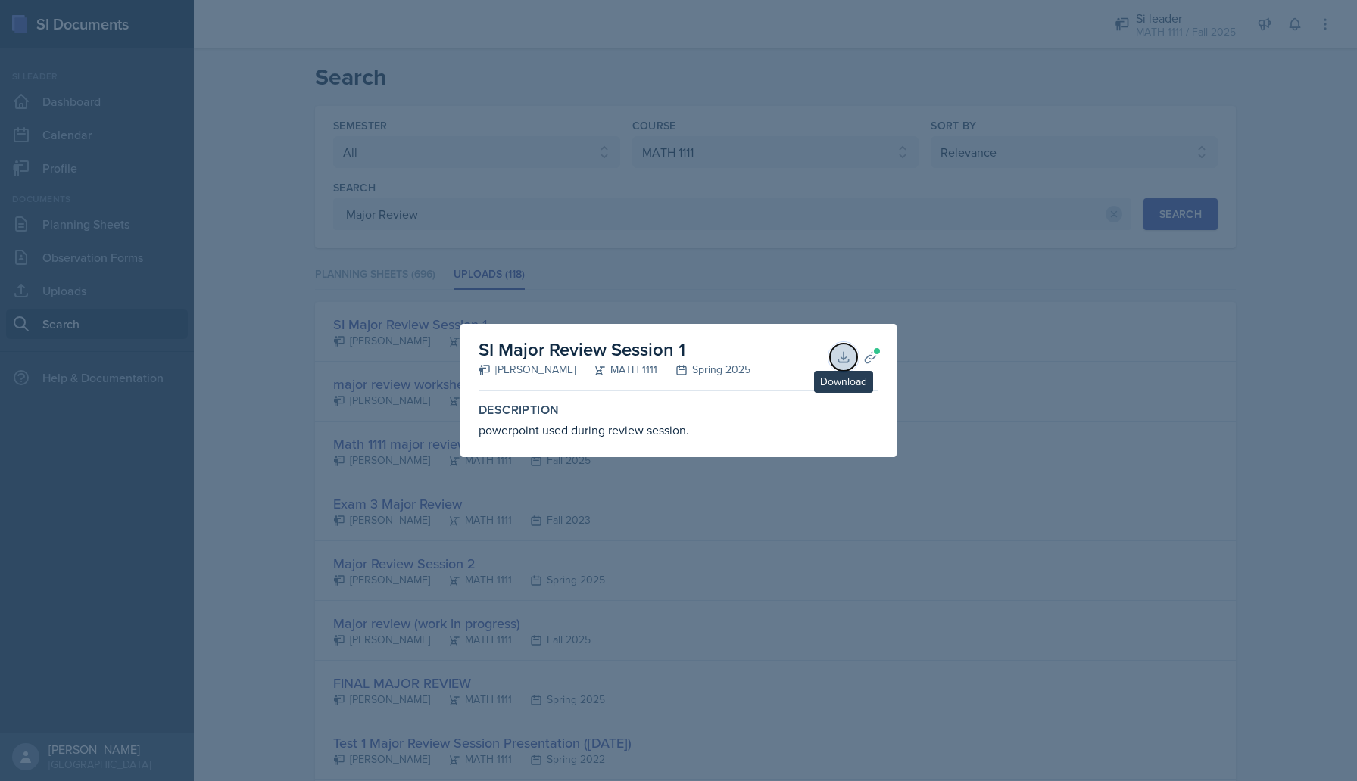
click at [844, 352] on icon at bounding box center [843, 357] width 10 height 10
click at [770, 251] on div at bounding box center [678, 390] width 1357 height 781
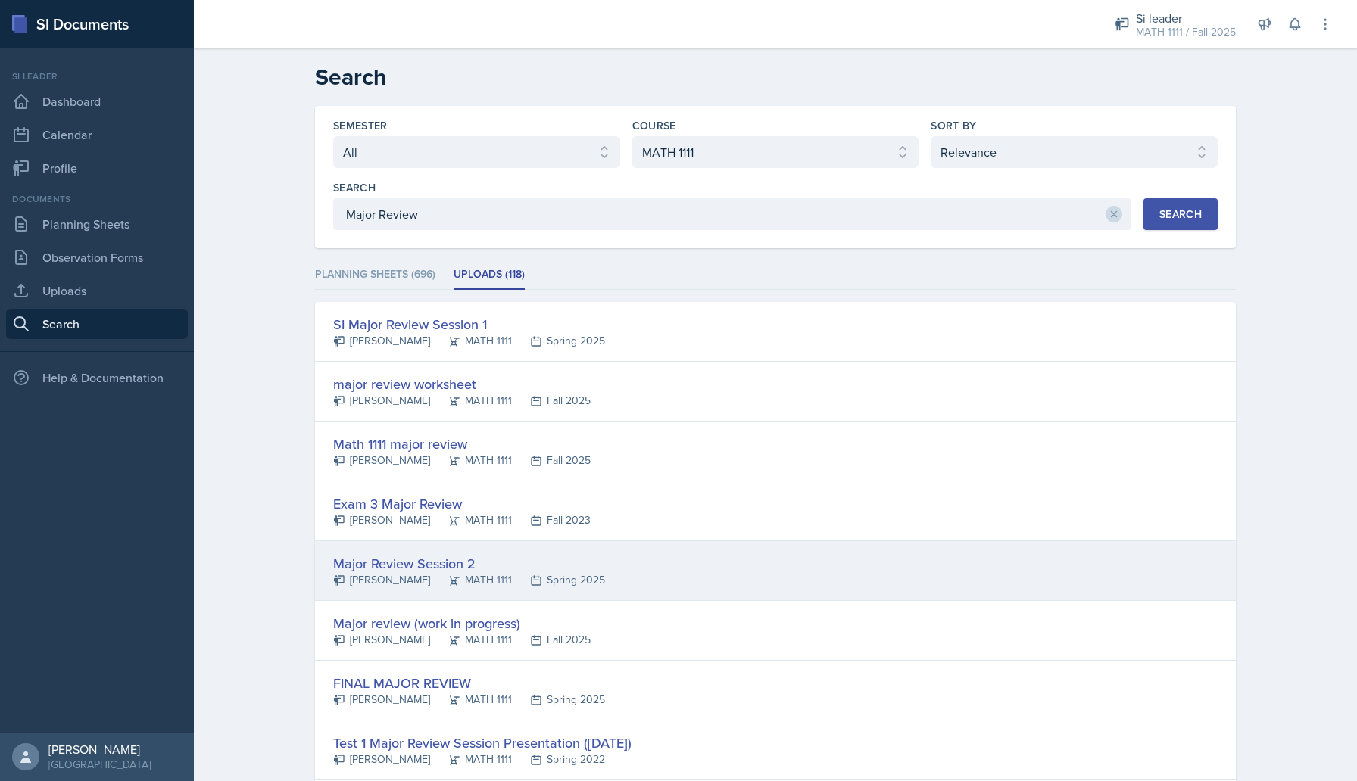
click at [426, 558] on div "Major Review Session 2" at bounding box center [469, 564] width 272 height 20
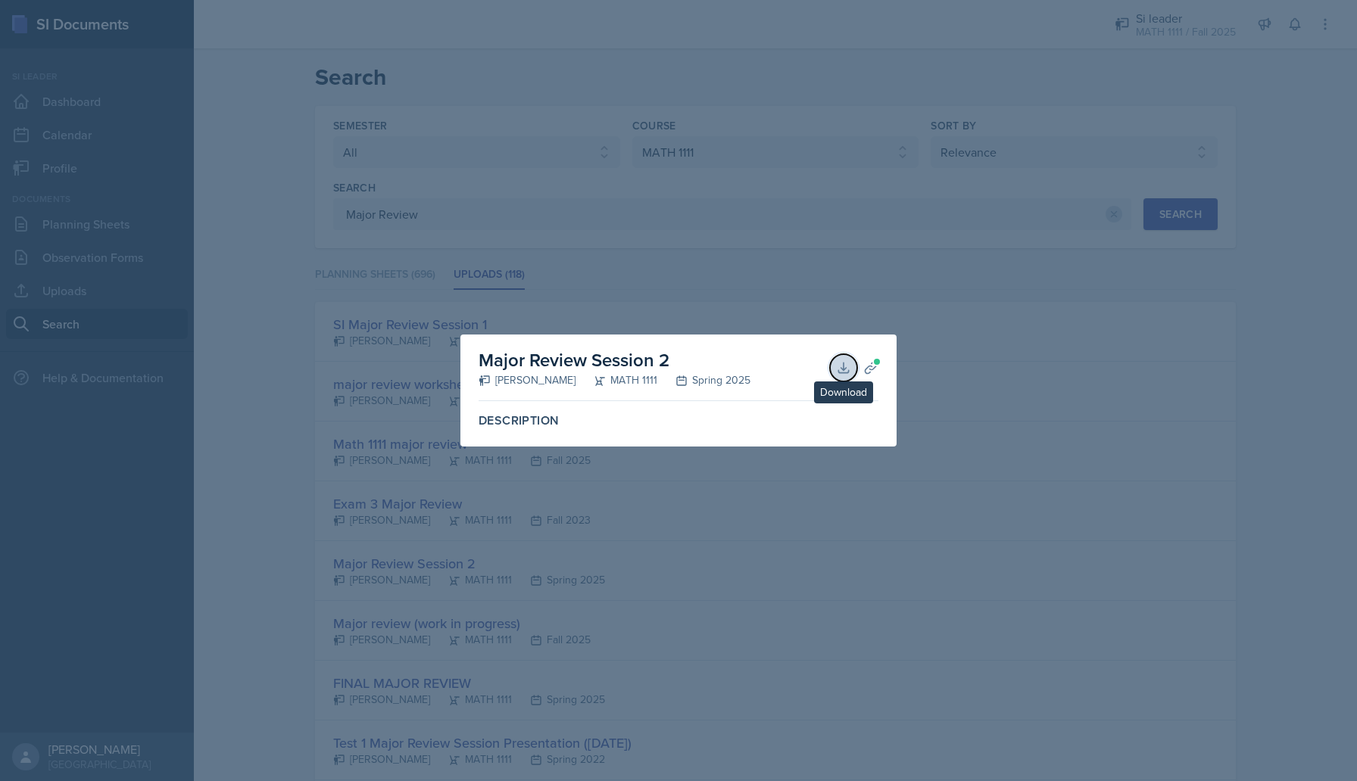
click at [850, 360] on icon at bounding box center [843, 367] width 15 height 15
